Goal: Communication & Community: Answer question/provide support

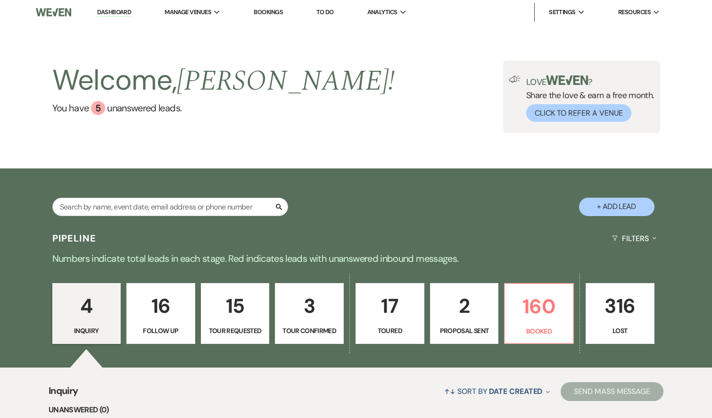
click at [554, 345] on div "4 Inquiry 16 Follow Up 15 Tour Requested 3 Tour Confirmed 17 Toured 2 Proposal …" at bounding box center [356, 320] width 679 height 96
click at [554, 341] on link "160 Booked" at bounding box center [539, 313] width 70 height 61
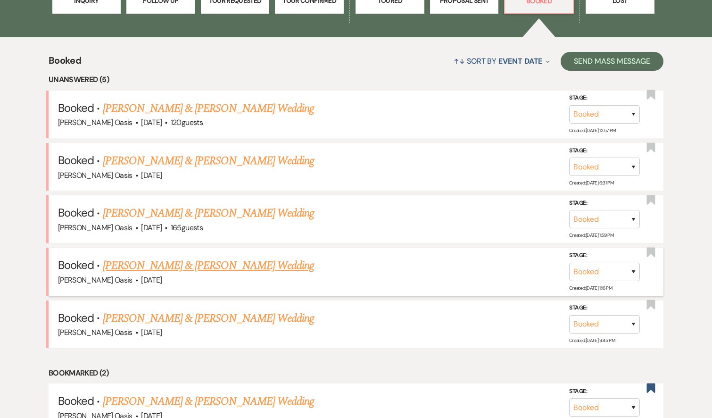
scroll to position [364, 0]
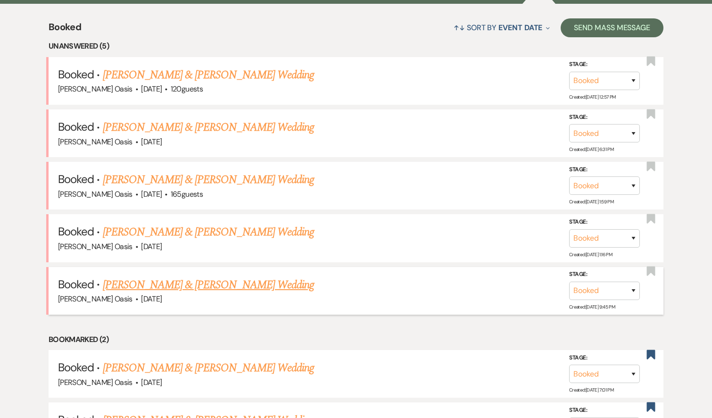
click at [188, 281] on link "[PERSON_NAME] & [PERSON_NAME] Wedding" at bounding box center [208, 284] width 211 height 17
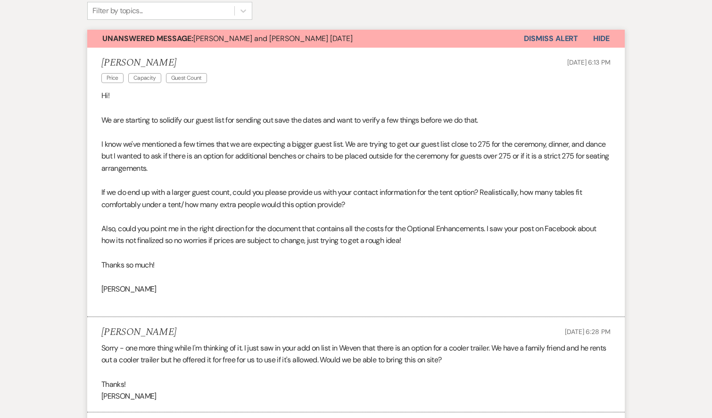
scroll to position [17, 0]
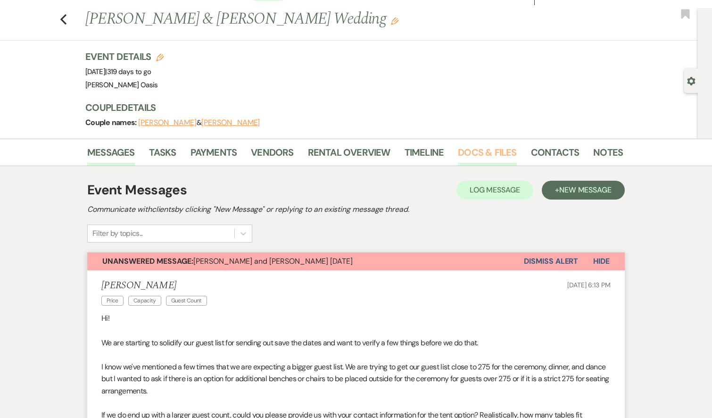
click at [500, 149] on link "Docs & Files" at bounding box center [487, 155] width 59 height 21
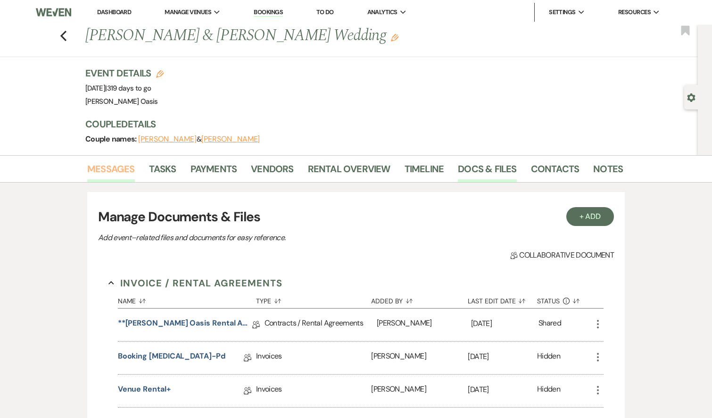
click at [109, 179] on link "Messages" at bounding box center [111, 171] width 48 height 21
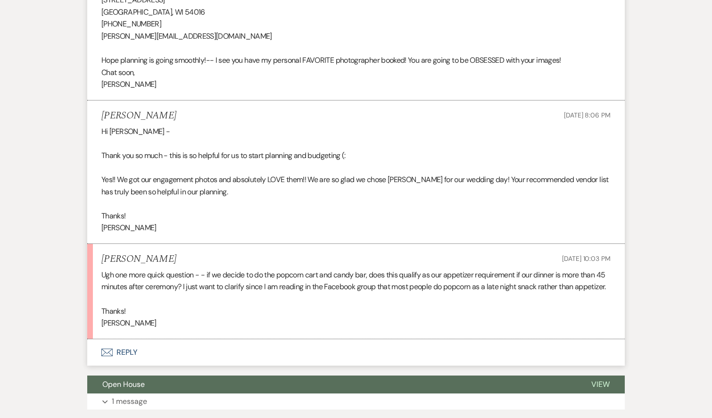
scroll to position [1328, 0]
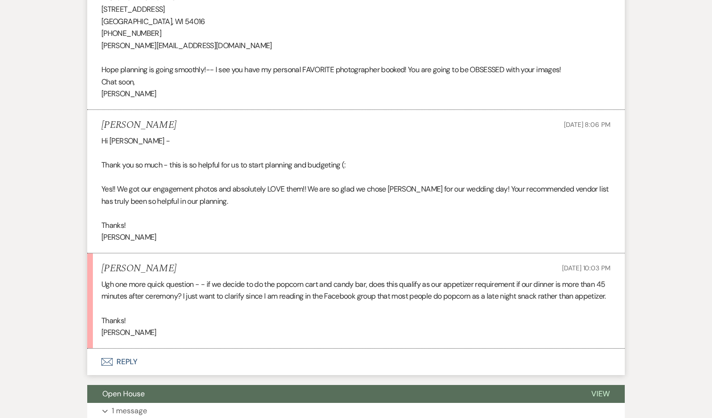
click at [108, 358] on icon "Envelope" at bounding box center [106, 362] width 11 height 8
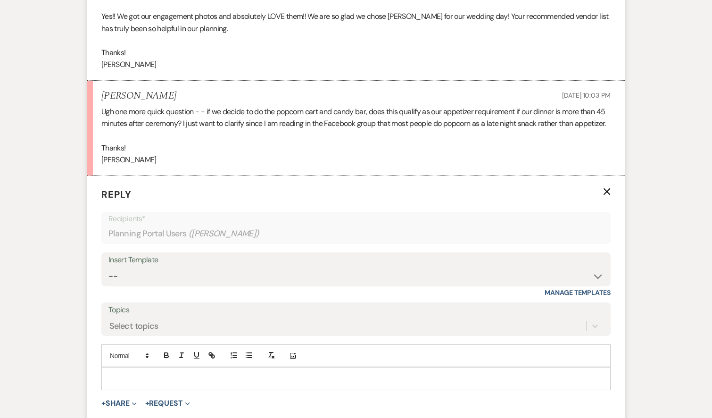
scroll to position [1503, 0]
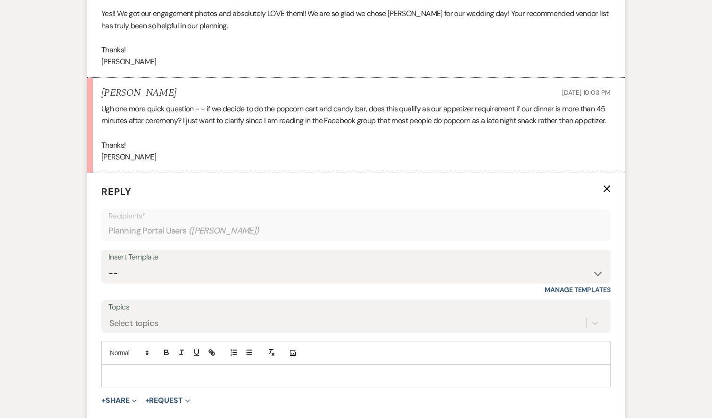
click at [126, 365] on div at bounding box center [356, 376] width 509 height 22
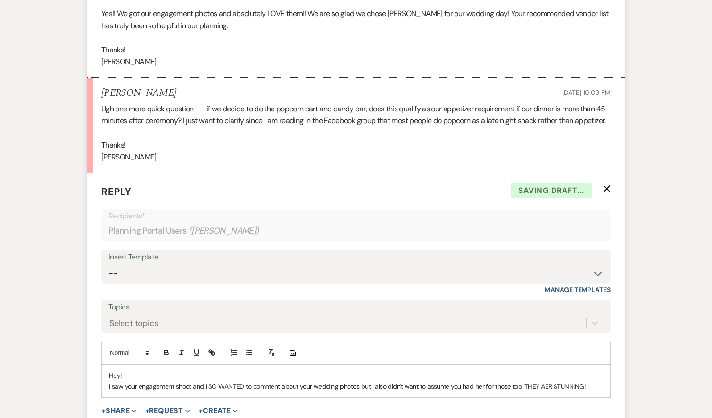
click at [547, 381] on p "I saw your engagement shoot and I SO WANTED to comment about your wedding photo…" at bounding box center [356, 386] width 494 height 10
click at [590, 381] on p "I saw your engagement shoot and I SO WANTED to comment about your wedding photo…" at bounding box center [356, 386] width 494 height 10
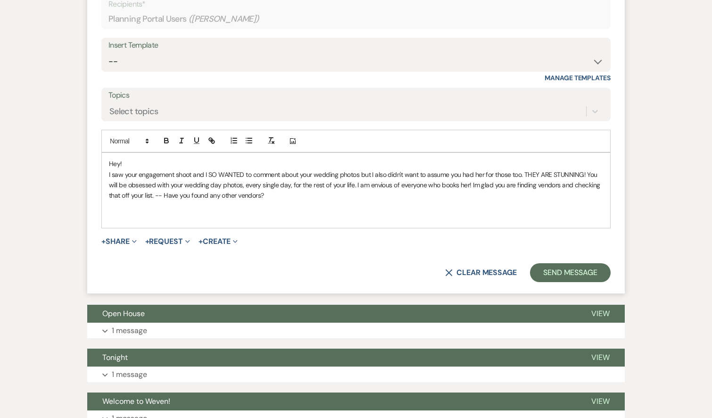
scroll to position [1733, 0]
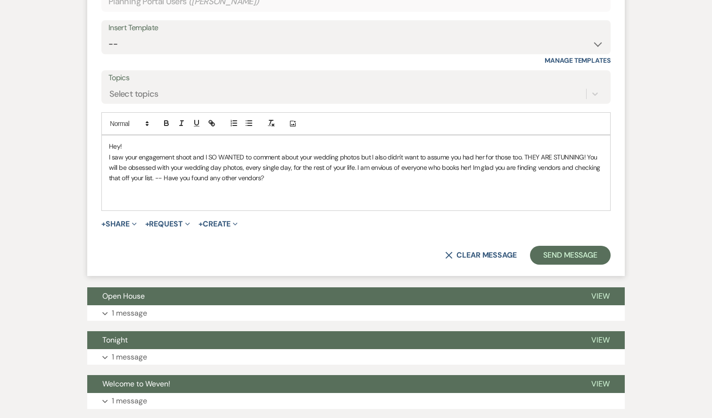
click at [170, 194] on p at bounding box center [356, 199] width 494 height 10
drag, startPoint x: 231, startPoint y: 181, endPoint x: 355, endPoint y: 193, distance: 125.1
click at [357, 193] on form "Reply X Draft Recipients* Planning Portal Users ( [PERSON_NAME] ) Insert Templa…" at bounding box center [356, 110] width 538 height 332
click at [352, 194] on p "As far as the popcorn cart, that does count! I just have to appease the rule so…" at bounding box center [356, 199] width 494 height 10
drag, startPoint x: 352, startPoint y: 184, endPoint x: 233, endPoint y: 182, distance: 118.9
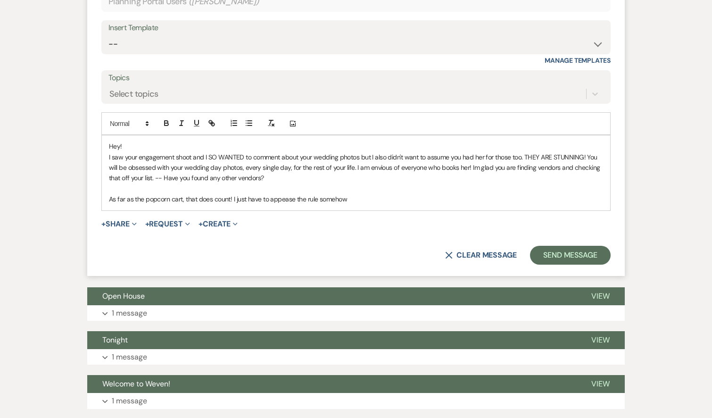
click at [233, 194] on p "As far as the popcorn cart, that does count! I just have to appease the rule so…" at bounding box center [356, 199] width 494 height 10
click at [178, 119] on icon "button" at bounding box center [181, 123] width 8 height 8
click at [276, 193] on form "Reply X Saving draft... Recipients* Planning Portal Users ( [PERSON_NAME] ) Ins…" at bounding box center [356, 110] width 538 height 332
click at [364, 194] on p "As far as the popcorn cart, that does count! I just have to appease the rule so…" at bounding box center [356, 199] width 494 height 10
click at [181, 121] on line "button" at bounding box center [182, 121] width 3 height 0
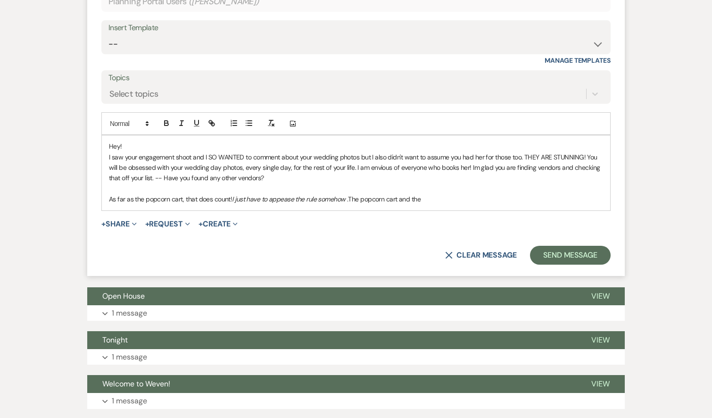
click at [390, 194] on p "As far as the popcorn cart, that does count! I just have to appease the rule so…" at bounding box center [356, 199] width 494 height 10
click at [478, 194] on p "As far as the popcorn cart, that does count! I just have to appease the rule so…" at bounding box center [356, 199] width 494 height 10
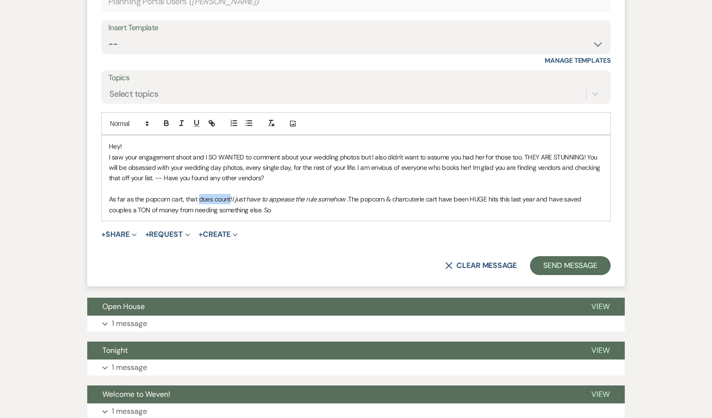
drag, startPoint x: 198, startPoint y: 179, endPoint x: 230, endPoint y: 177, distance: 32.1
click at [230, 194] on p "As far as the popcorn cart, that does count! I just have to appease the rule so…" at bounding box center [356, 204] width 494 height 21
click at [195, 120] on icon "button" at bounding box center [197, 122] width 4 height 5
click at [231, 160] on p "I saw your engagement shoot and I SO WANTED to comment about your wedding photo…" at bounding box center [356, 168] width 494 height 32
click at [289, 194] on p "As far as the popcorn cart, that does count ! I just have to appease the rule s…" at bounding box center [356, 204] width 494 height 21
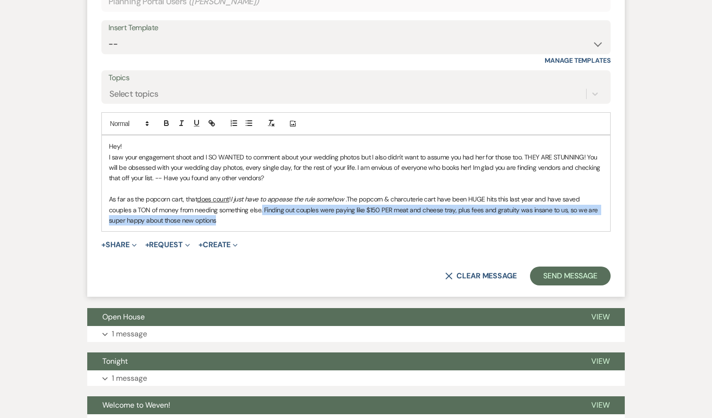
drag, startPoint x: 262, startPoint y: 190, endPoint x: 264, endPoint y: 196, distance: 6.8
click at [264, 196] on p "As far as the popcorn cart, that does count ! I just have to appease the rule s…" at bounding box center [356, 210] width 494 height 32
click at [179, 119] on icon "button" at bounding box center [181, 123] width 8 height 8
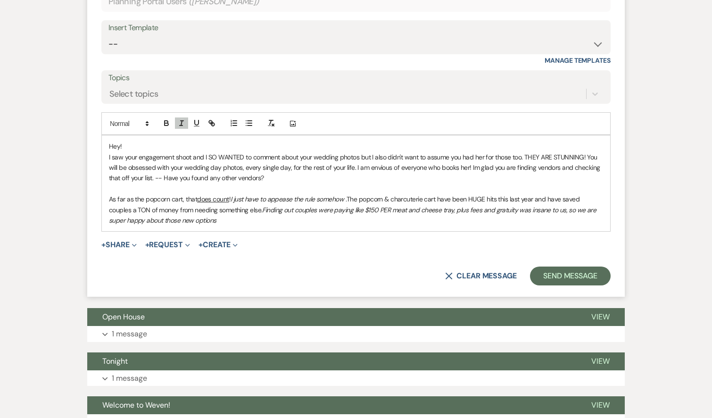
click at [209, 206] on em "Finding out couples were paying like $150 PER meat and cheese tray, plus fees a…" at bounding box center [353, 215] width 489 height 19
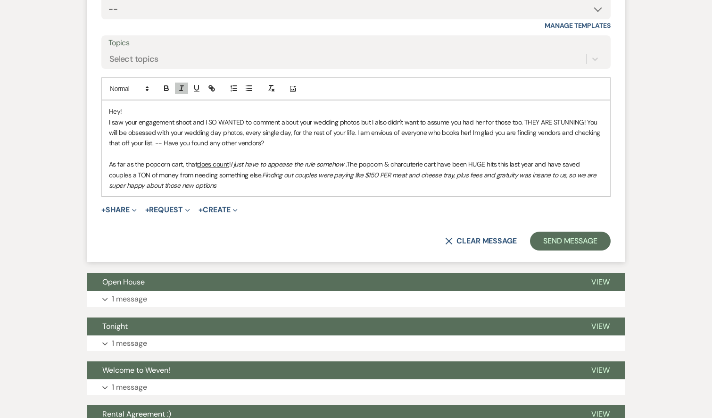
scroll to position [1840, 0]
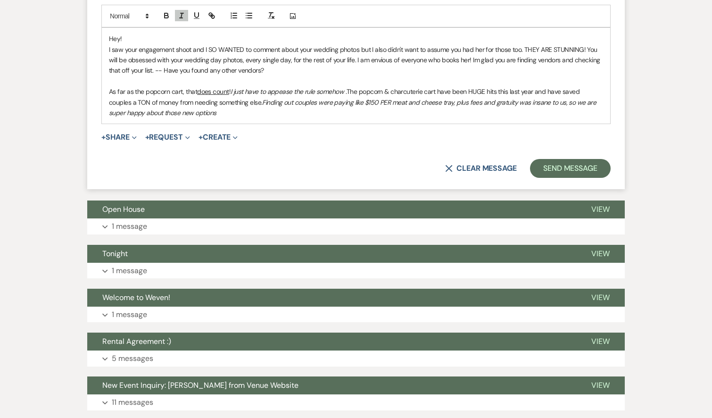
click at [235, 99] on div "Hey! I saw your engagement shoot and I SO WANTED to comment about your wedding …" at bounding box center [356, 76] width 509 height 96
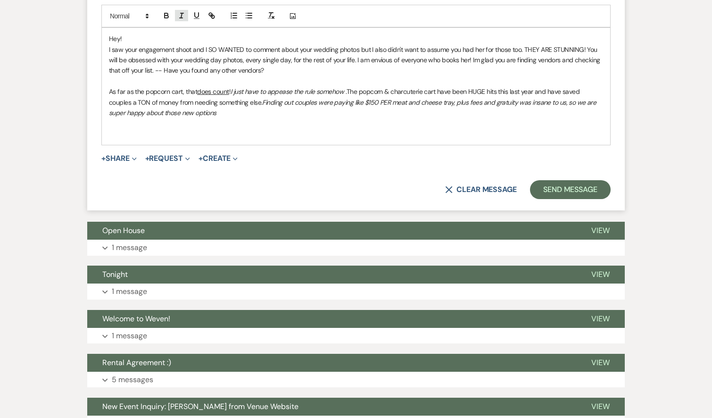
click at [182, 14] on icon "button" at bounding box center [181, 15] width 8 height 8
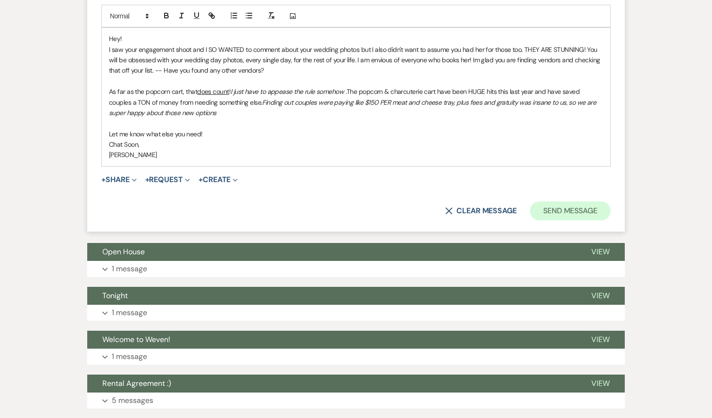
click at [586, 201] on button "Send Message" at bounding box center [570, 210] width 81 height 19
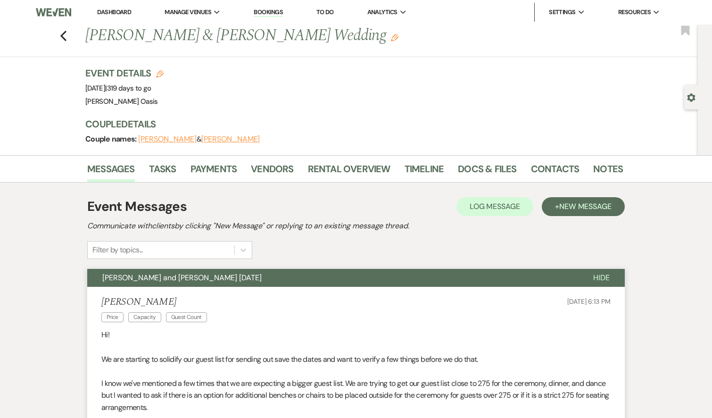
scroll to position [0, 0]
click at [125, 8] on link "Dashboard" at bounding box center [114, 12] width 34 height 8
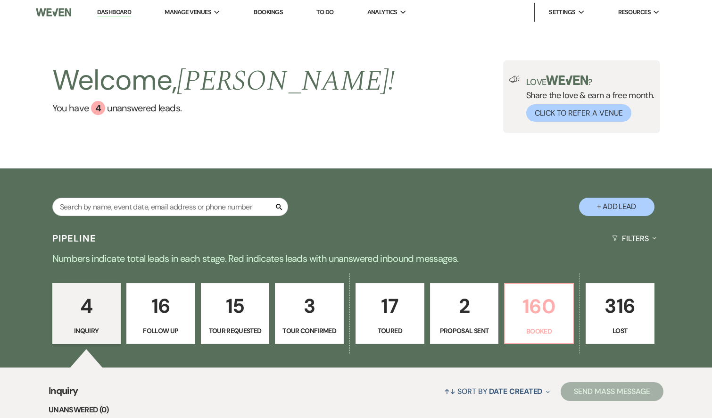
click at [530, 312] on p "160" at bounding box center [539, 307] width 57 height 32
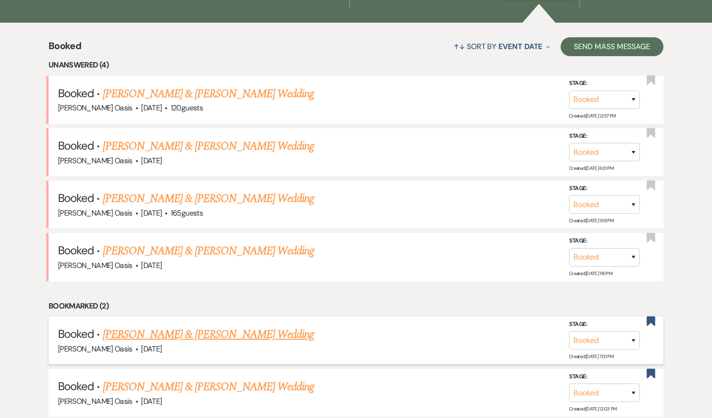
scroll to position [345, 0]
click at [200, 196] on link "[PERSON_NAME] & [PERSON_NAME] Wedding" at bounding box center [208, 198] width 211 height 17
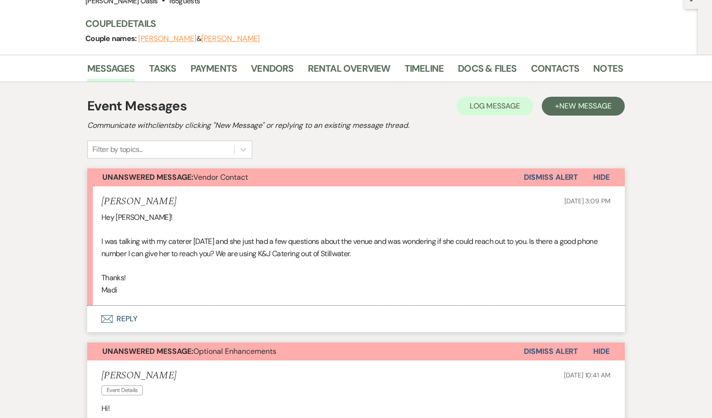
scroll to position [101, 0]
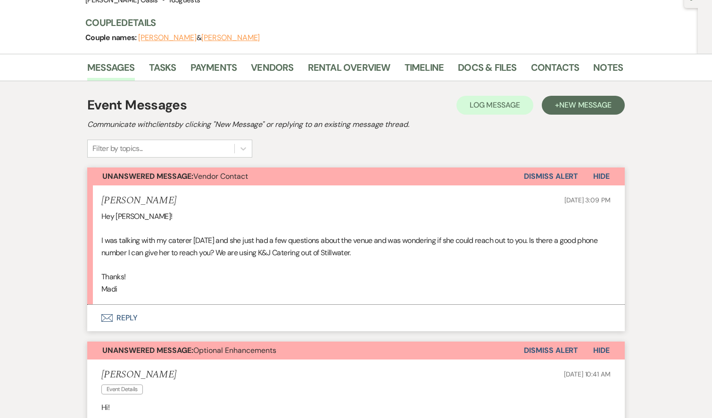
click at [123, 312] on button "Envelope Reply" at bounding box center [356, 318] width 538 height 26
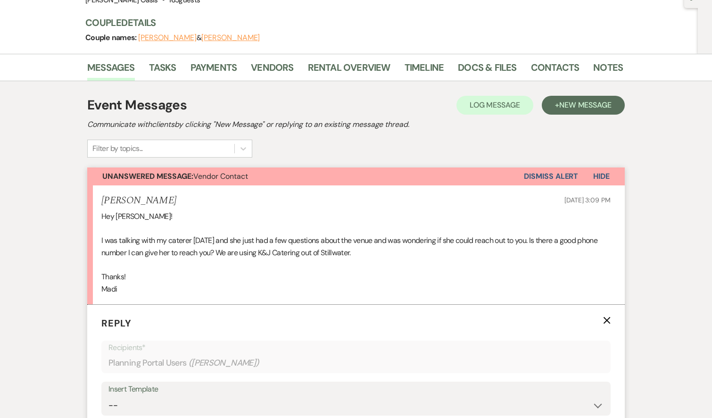
scroll to position [334, 0]
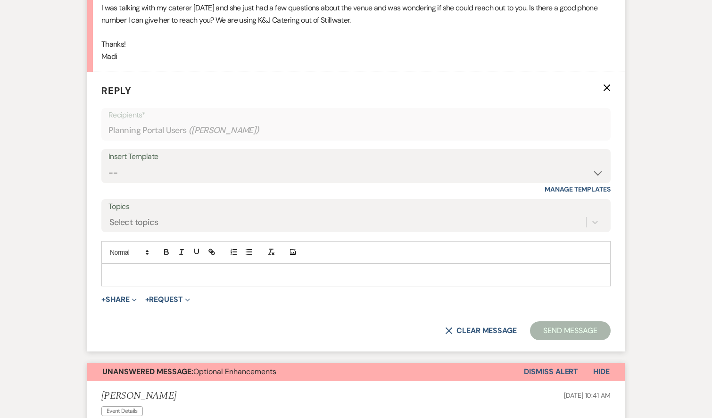
click at [132, 274] on p at bounding box center [356, 275] width 494 height 10
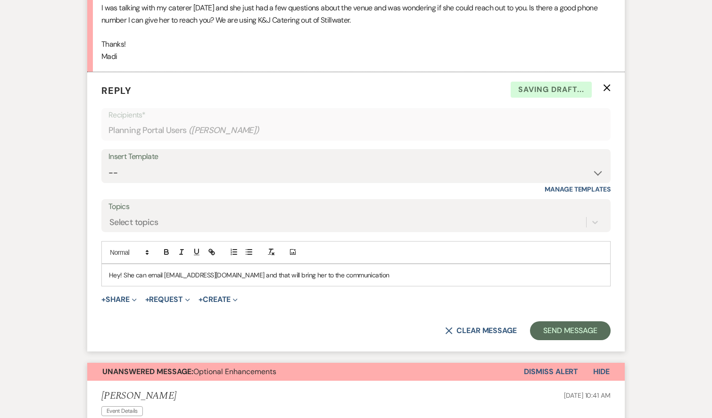
click at [124, 270] on p "Hey! She can email [EMAIL_ADDRESS][DOMAIN_NAME] and that will bring her to the …" at bounding box center [356, 275] width 494 height 10
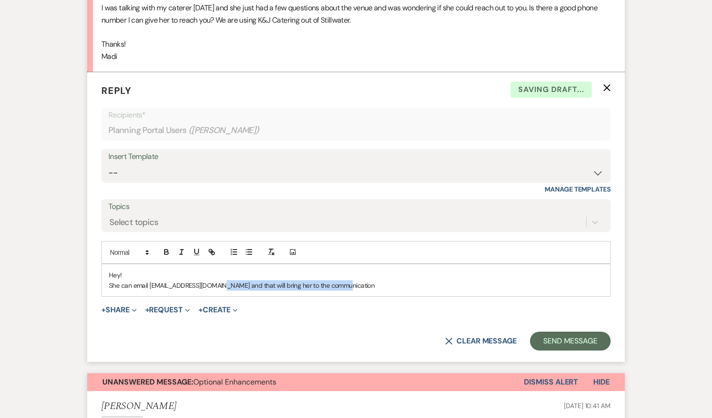
drag, startPoint x: 354, startPoint y: 285, endPoint x: 221, endPoint y: 280, distance: 133.1
click at [221, 280] on p "She can email [EMAIL_ADDRESS][DOMAIN_NAME] and that will bring her to the commu…" at bounding box center [356, 285] width 494 height 10
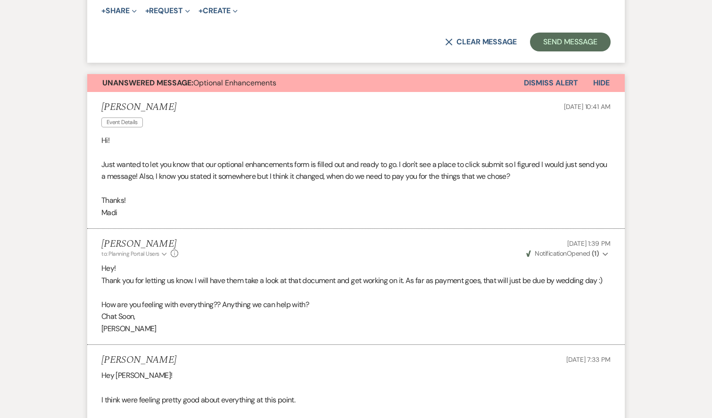
scroll to position [457, 0]
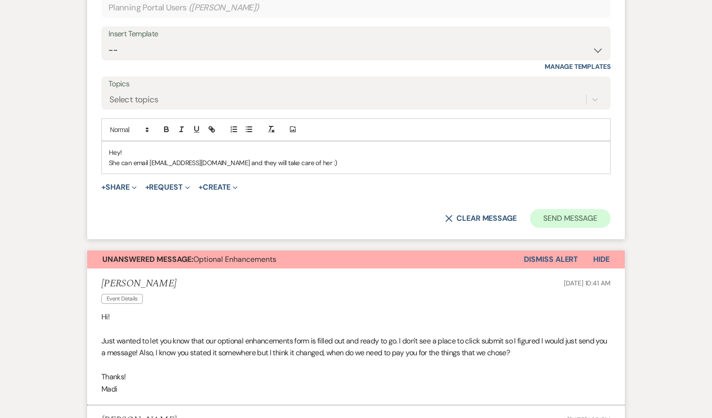
click at [578, 209] on button "Send Message" at bounding box center [570, 218] width 81 height 19
